Goal: Check status: Check status

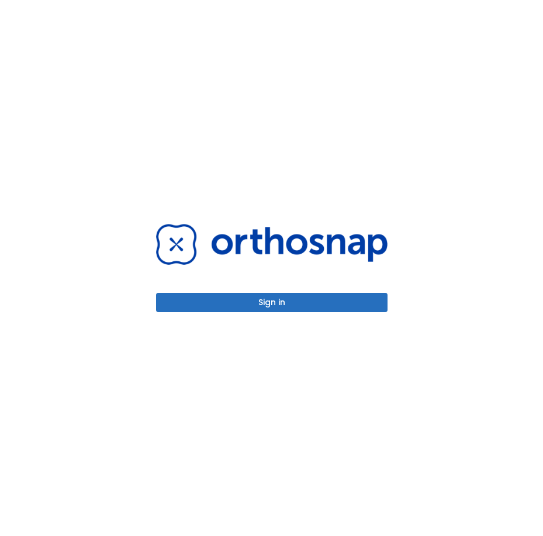
click at [290, 298] on button "Sign in" at bounding box center [271, 302] width 231 height 19
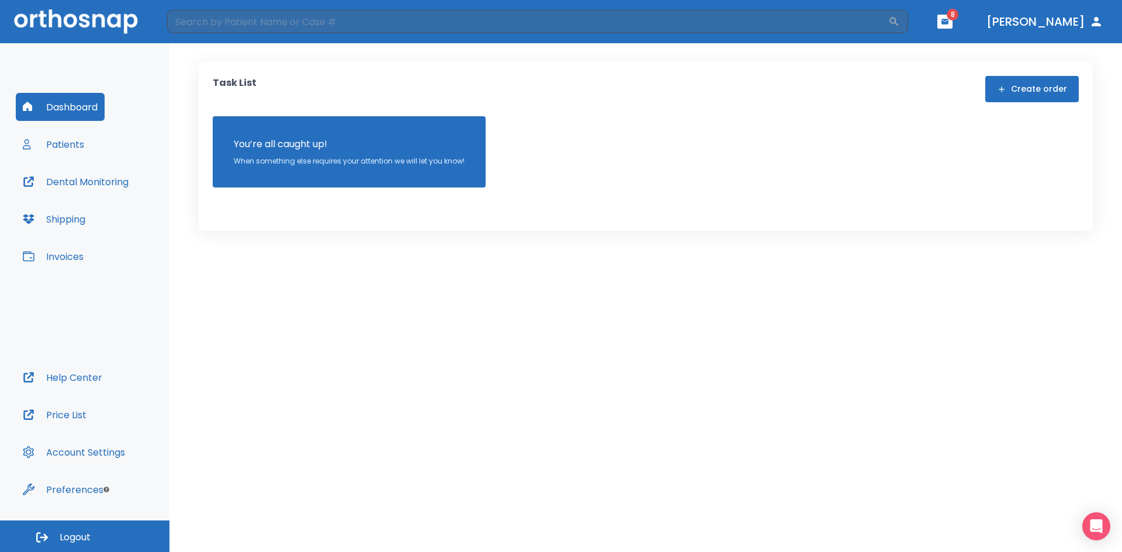
click at [79, 149] on button "Patients" at bounding box center [53, 144] width 75 height 28
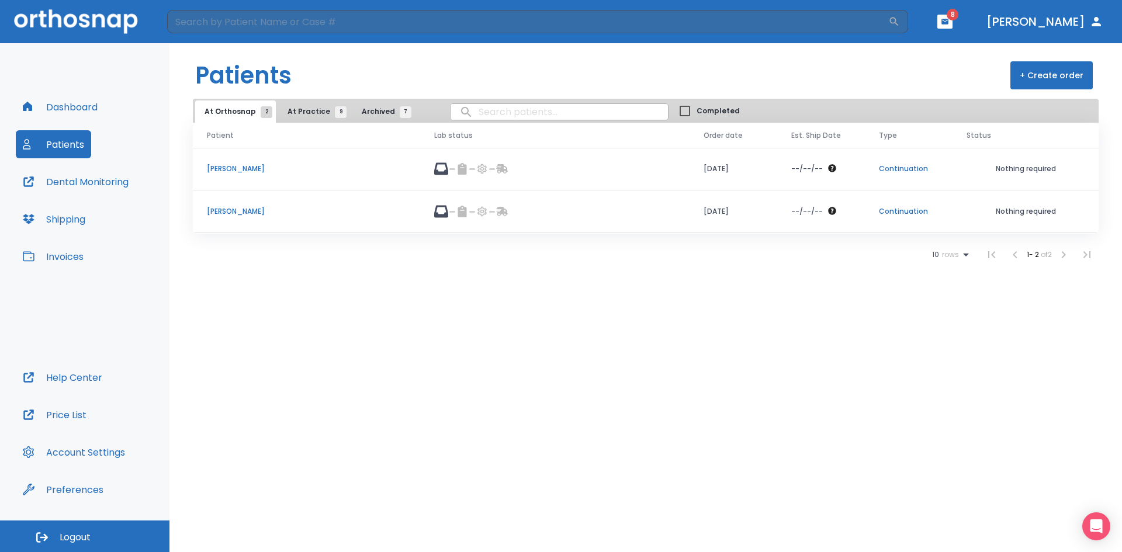
click at [272, 210] on p "[PERSON_NAME]" at bounding box center [306, 211] width 199 height 11
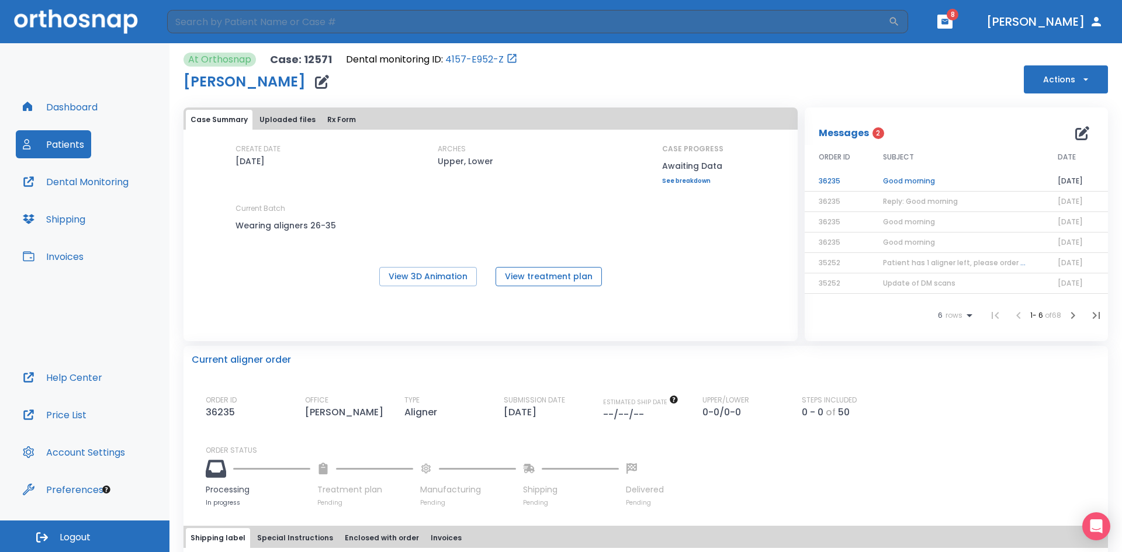
click at [541, 277] on button "View treatment plan" at bounding box center [548, 276] width 106 height 19
click at [542, 183] on td "Good morning" at bounding box center [956, 181] width 175 height 20
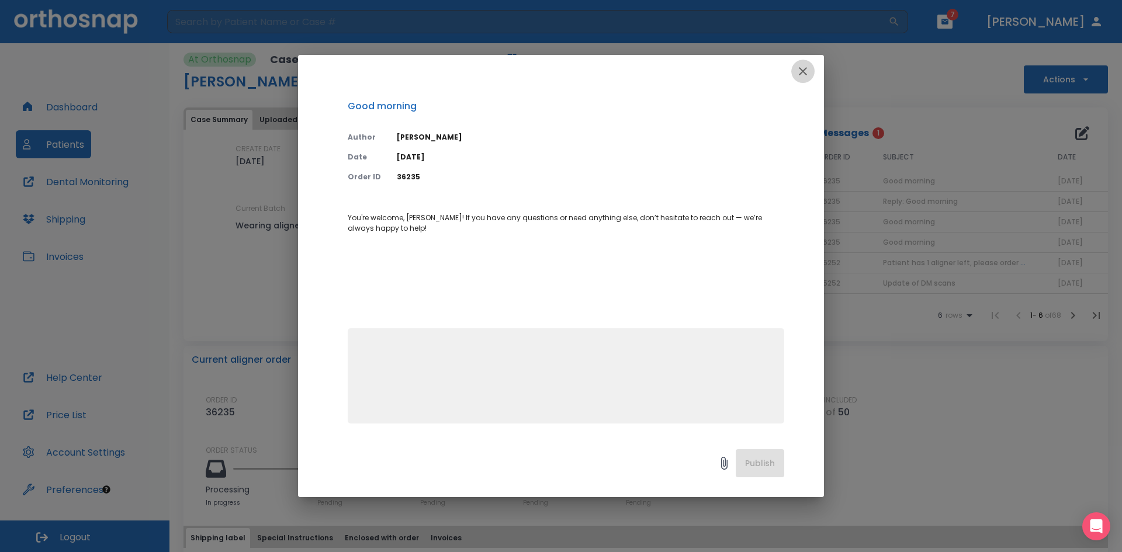
click at [542, 75] on icon "button" at bounding box center [803, 71] width 14 height 14
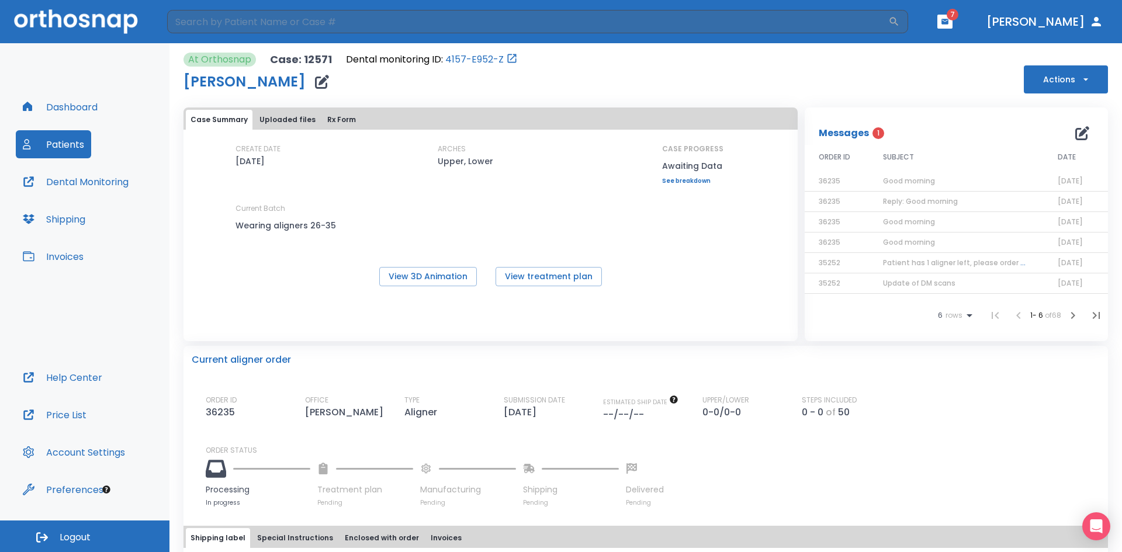
click at [542, 203] on span "Reply: Good morning" at bounding box center [920, 201] width 75 height 10
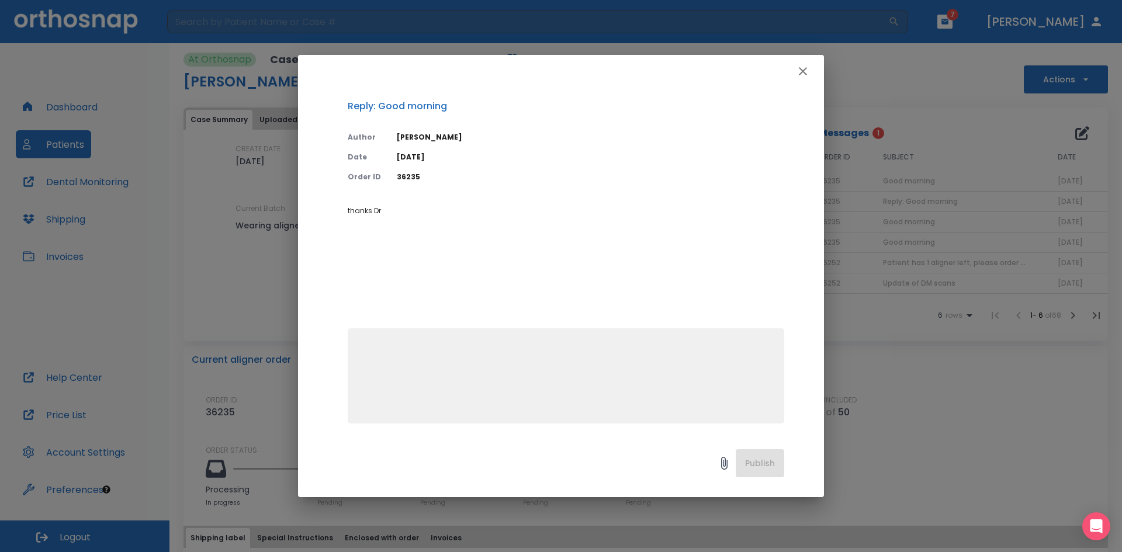
click at [542, 76] on icon "button" at bounding box center [803, 71] width 14 height 14
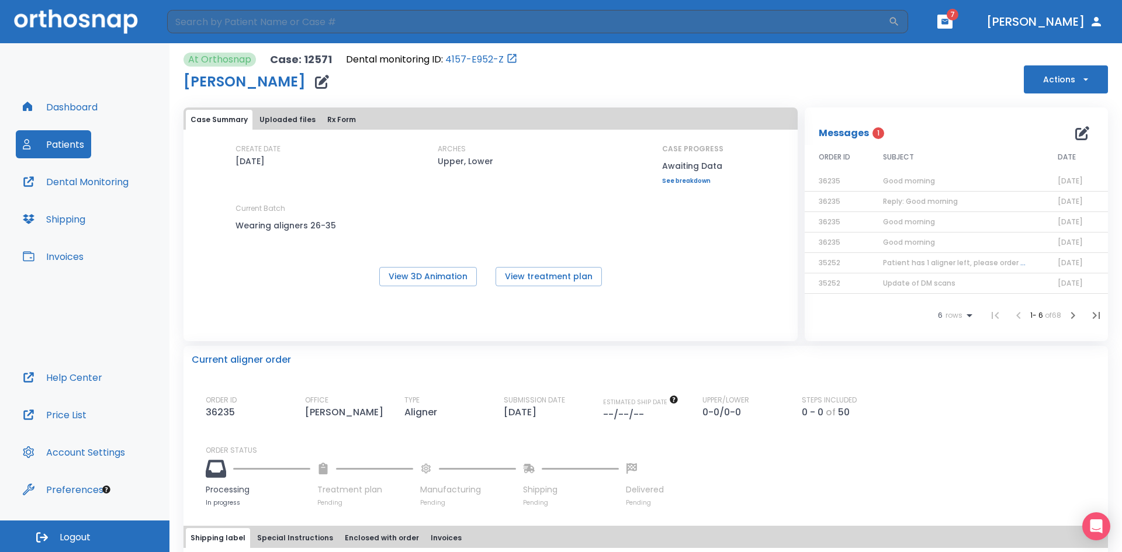
click at [542, 223] on span "Good morning" at bounding box center [909, 222] width 52 height 10
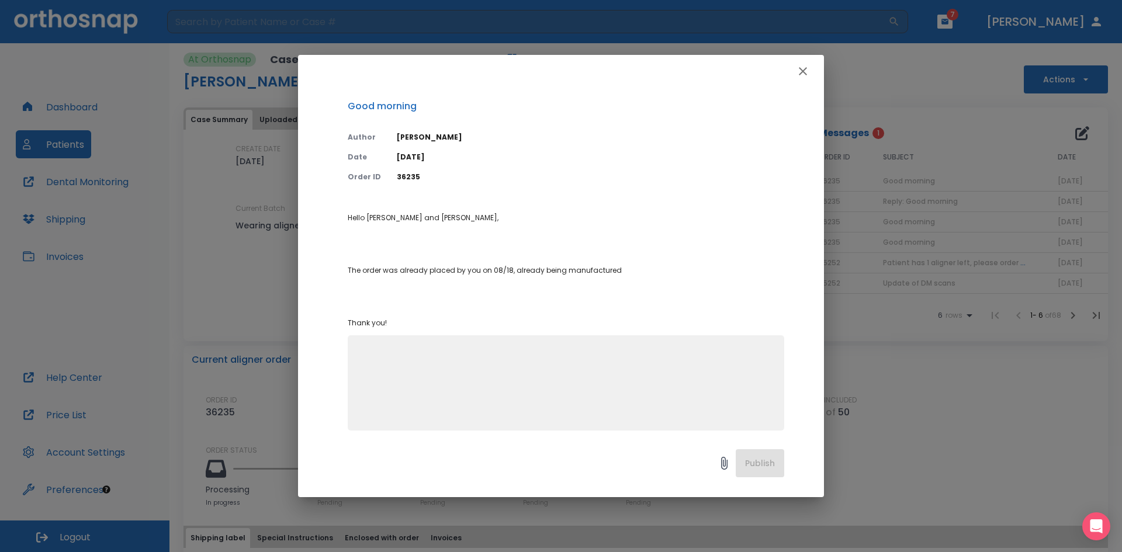
click at [542, 67] on icon "button" at bounding box center [803, 71] width 14 height 14
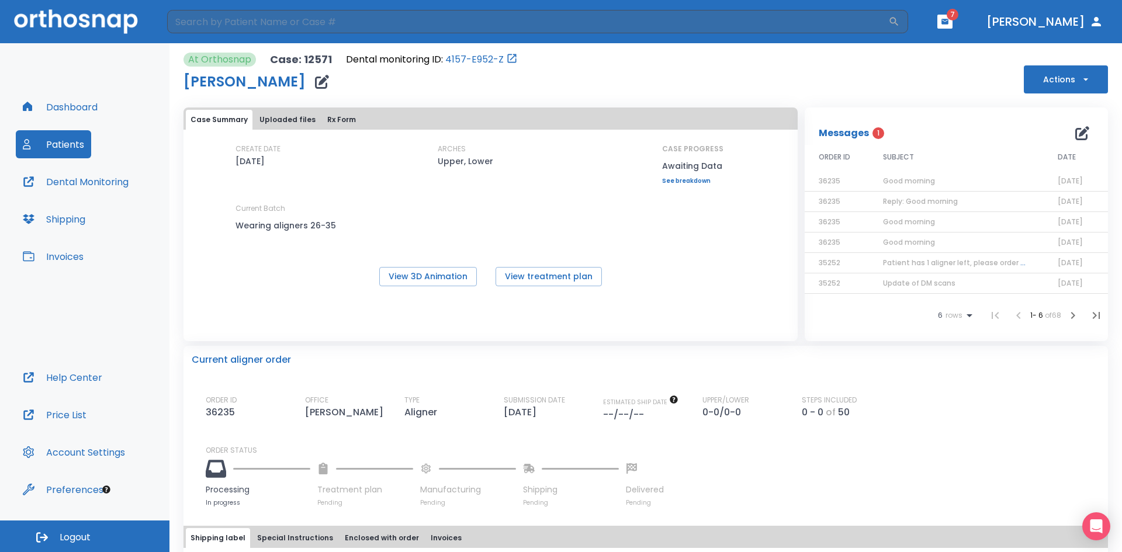
click at [542, 244] on span "Good morning" at bounding box center [909, 242] width 52 height 10
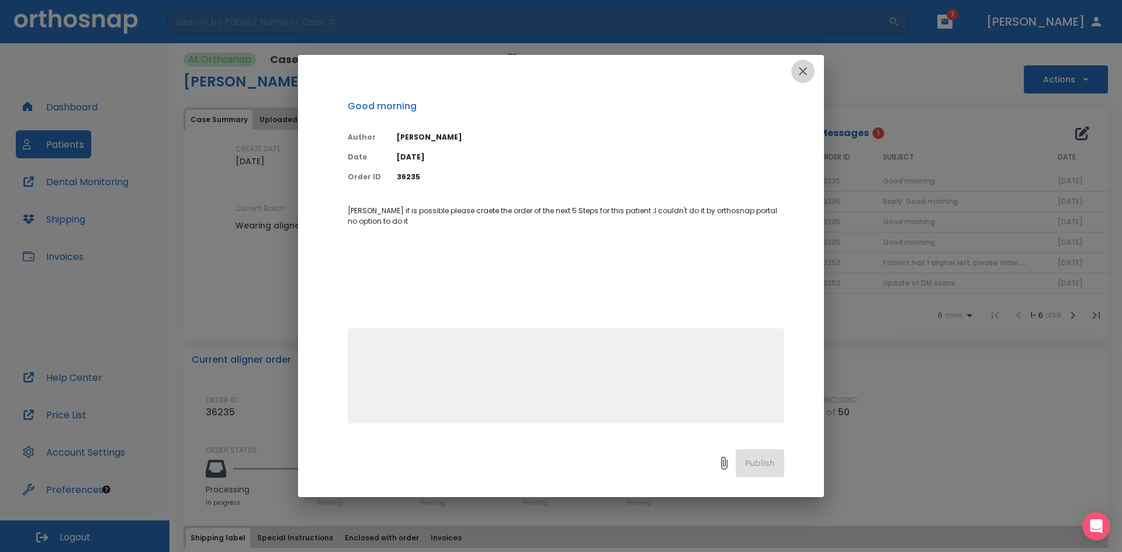
click at [542, 71] on icon "button" at bounding box center [803, 71] width 14 height 14
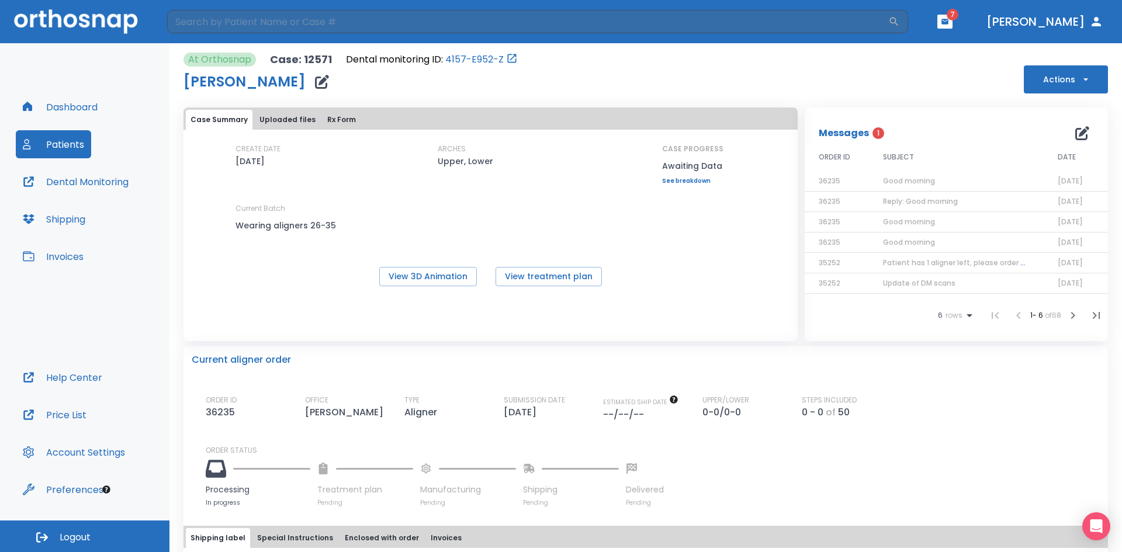
click at [542, 262] on span "Patient has 1 aligner left, please order next set!" at bounding box center [968, 263] width 170 height 10
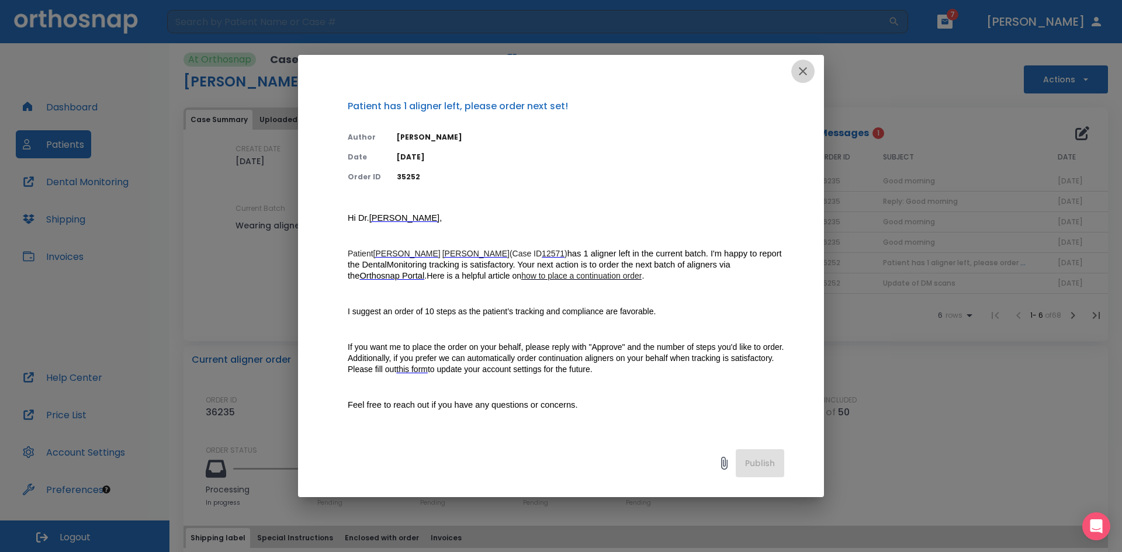
click at [542, 70] on icon "button" at bounding box center [803, 71] width 8 height 8
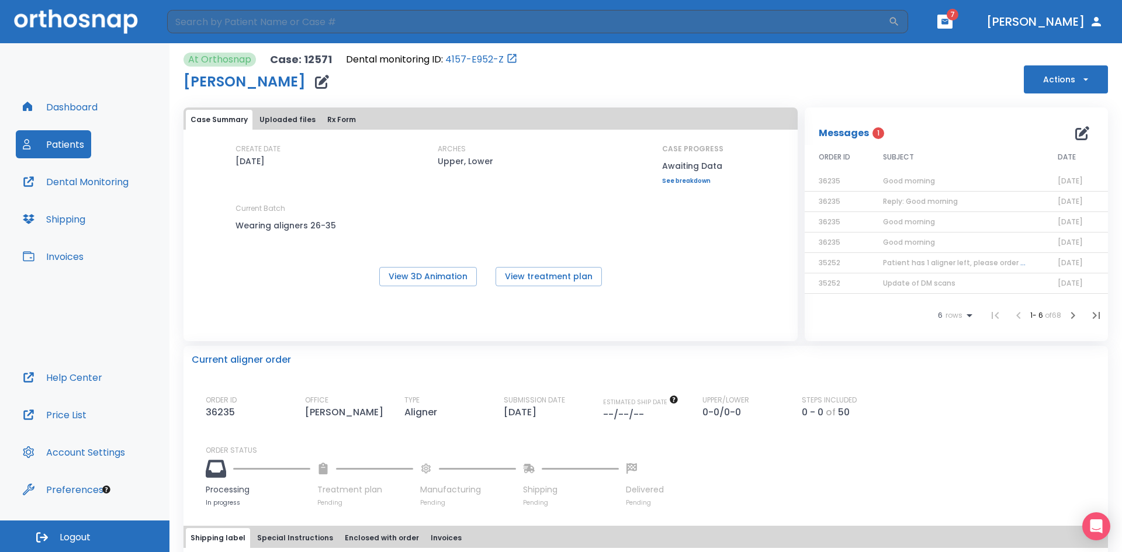
click at [542, 179] on span "Good morning" at bounding box center [909, 181] width 52 height 10
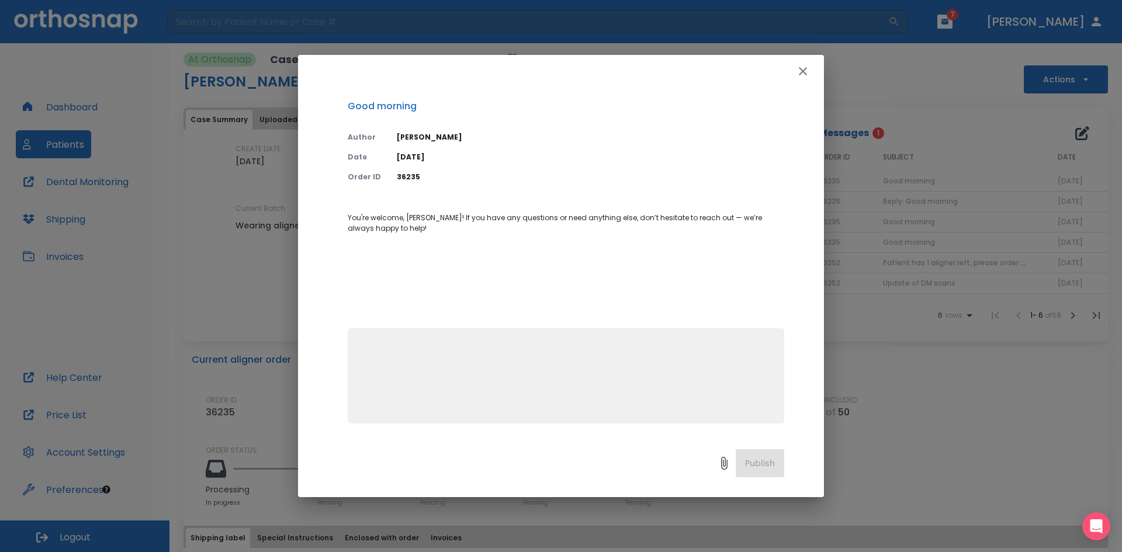
click at [542, 74] on icon "button" at bounding box center [803, 71] width 14 height 14
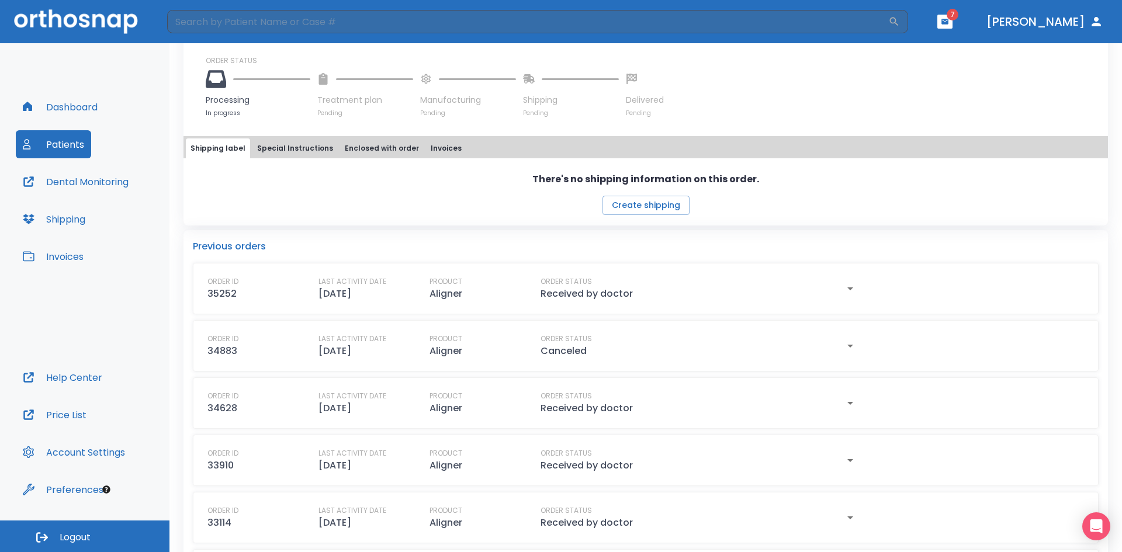
scroll to position [409, 0]
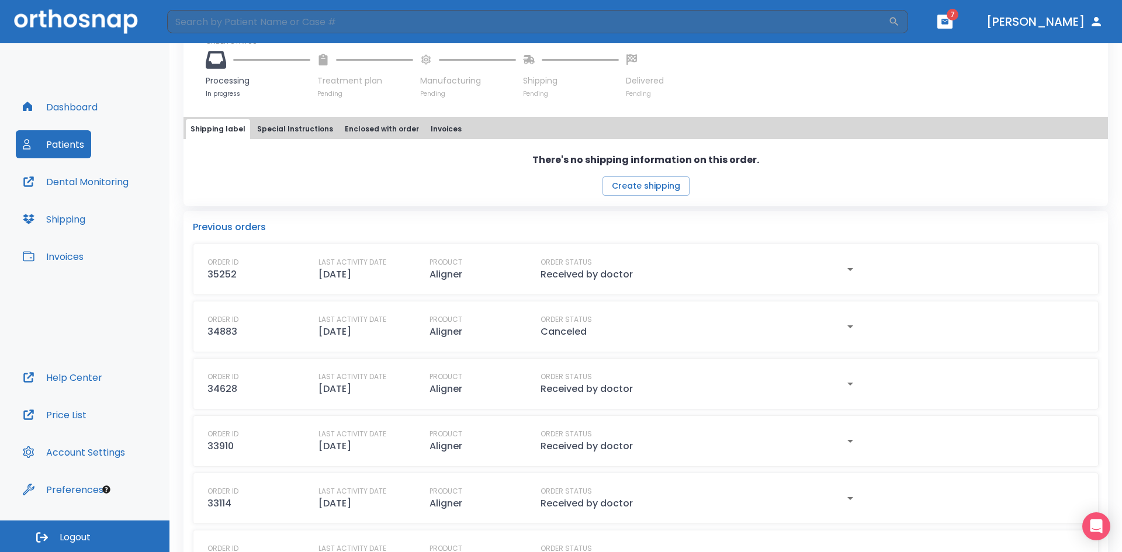
click at [542, 271] on icon "button" at bounding box center [850, 269] width 14 height 14
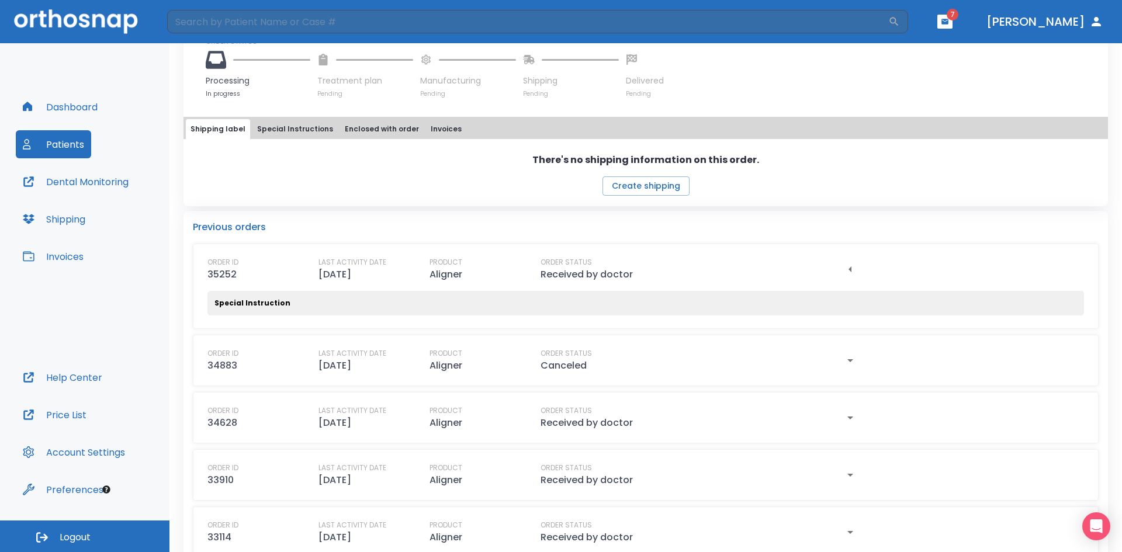
click at [542, 271] on icon "button" at bounding box center [849, 269] width 3 height 6
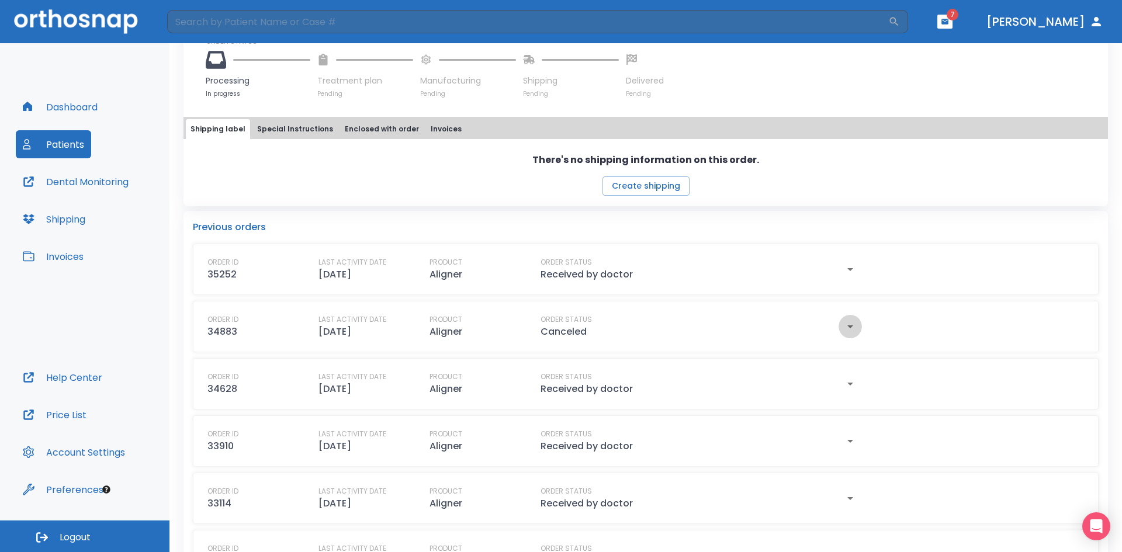
click at [542, 330] on icon "button" at bounding box center [850, 327] width 14 height 14
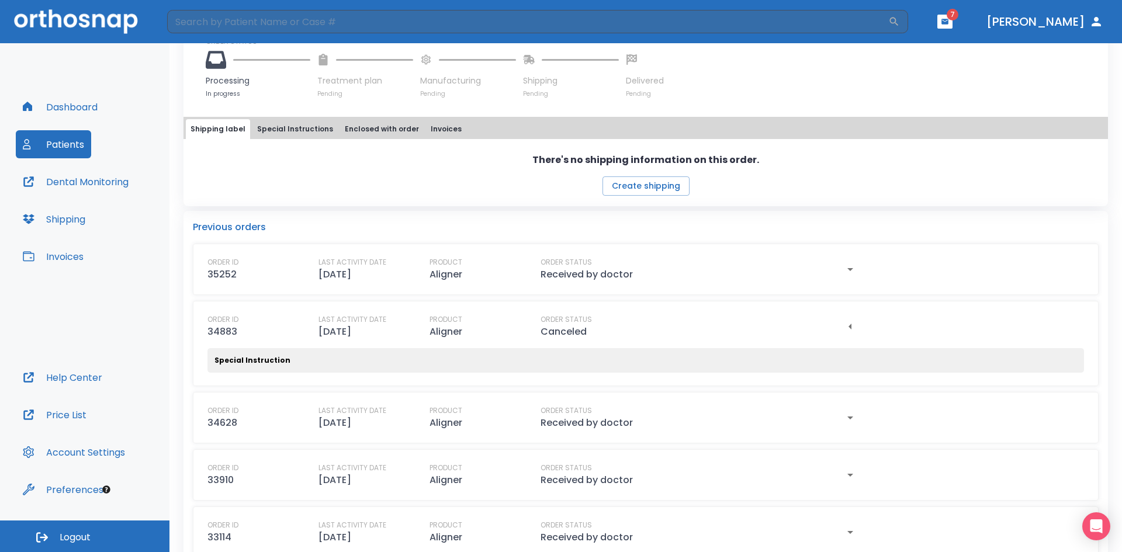
click at [542, 330] on icon "button" at bounding box center [850, 327] width 14 height 14
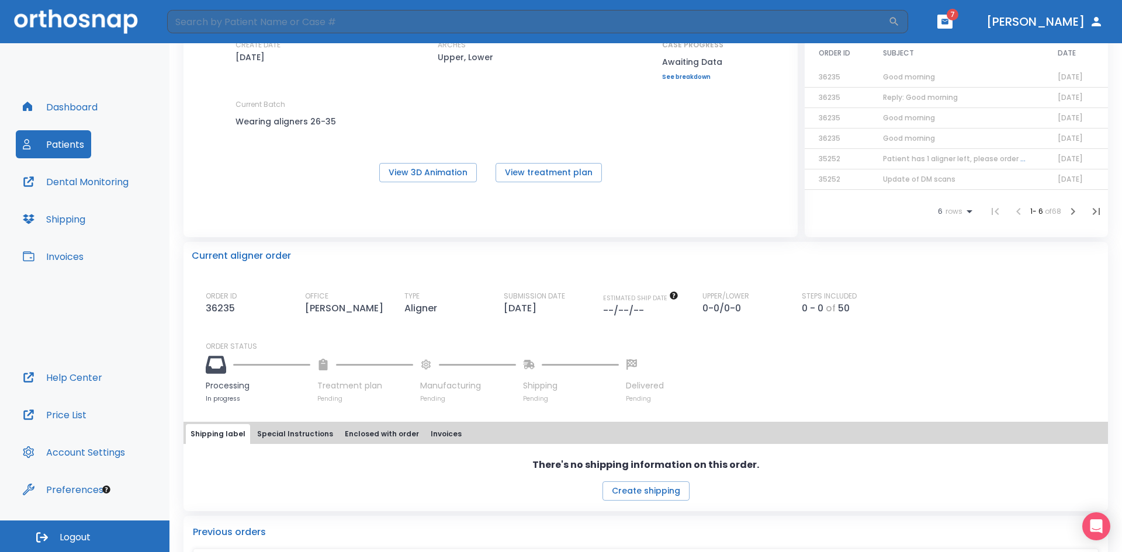
scroll to position [0, 0]
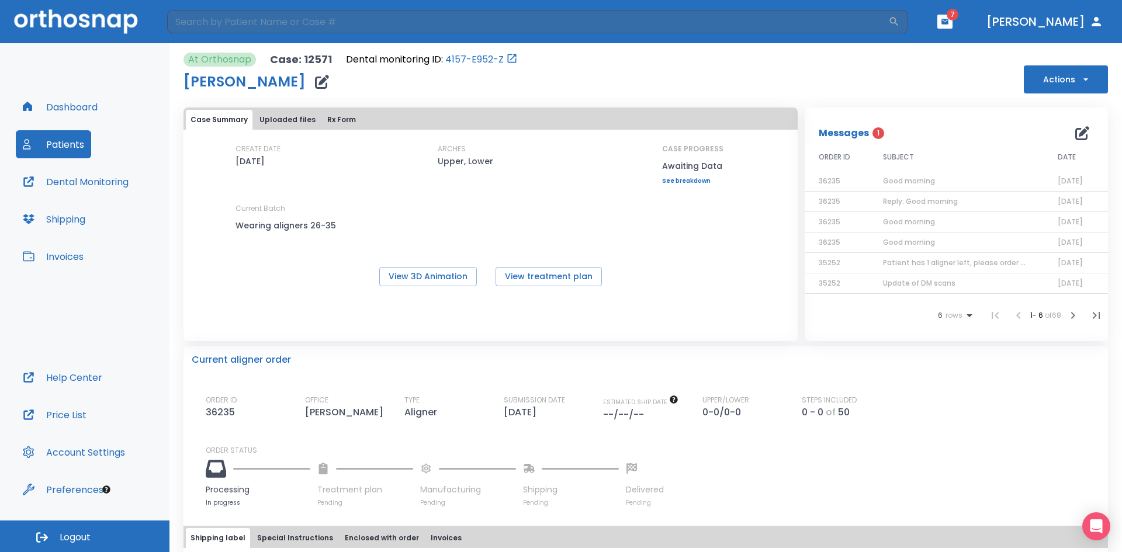
click at [120, 179] on button "Dental Monitoring" at bounding box center [76, 182] width 120 height 28
